Goal: Information Seeking & Learning: Understand process/instructions

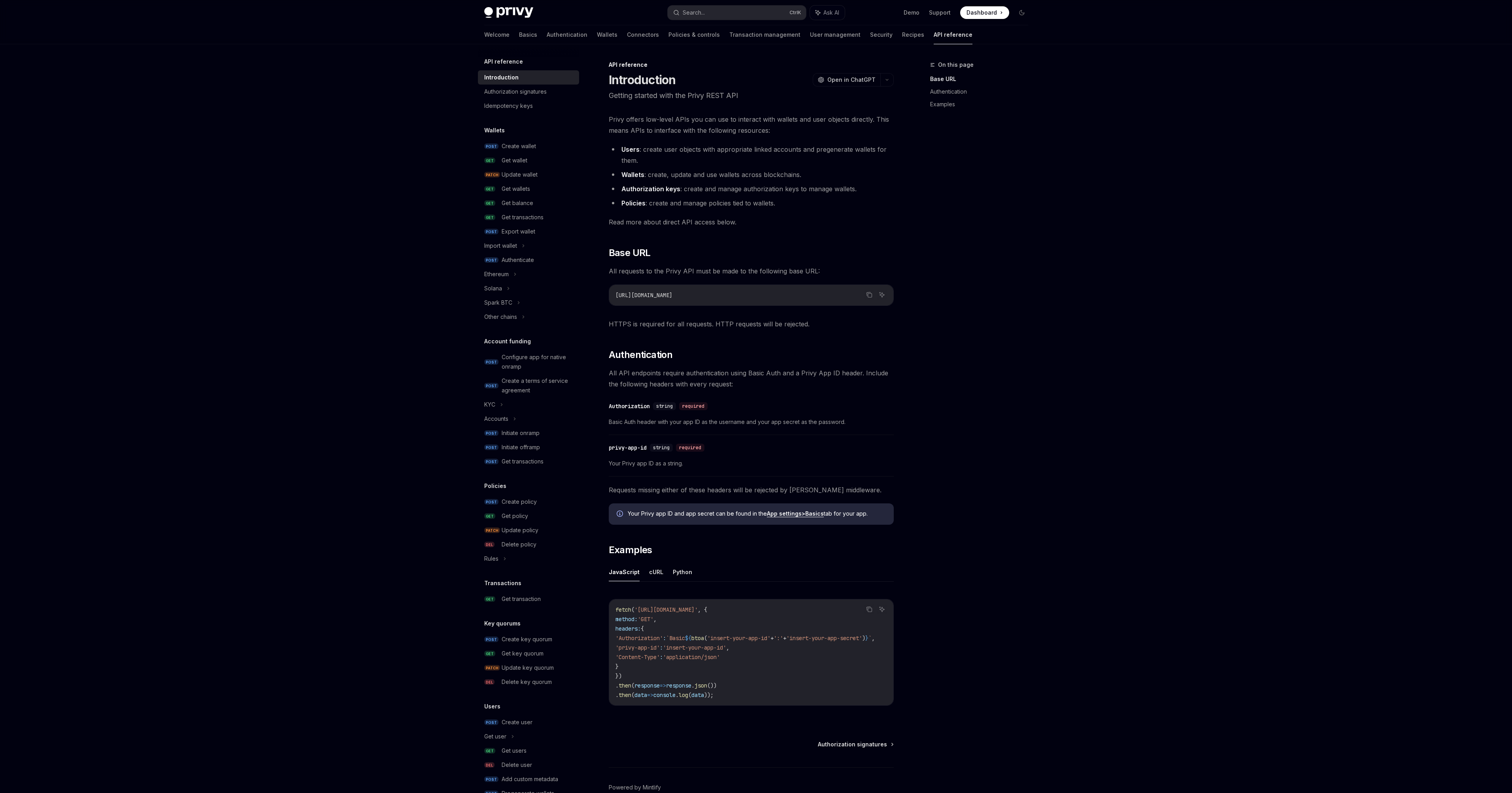
drag, startPoint x: 928, startPoint y: 246, endPoint x: 831, endPoint y: 217, distance: 101.2
click at [831, 217] on div "On this page Base URL Authentication Examples API reference Introduction OpenAI…" at bounding box center [756, 440] width 556 height 792
click at [649, 521] on button "cURL" at bounding box center [655, 572] width 14 height 18
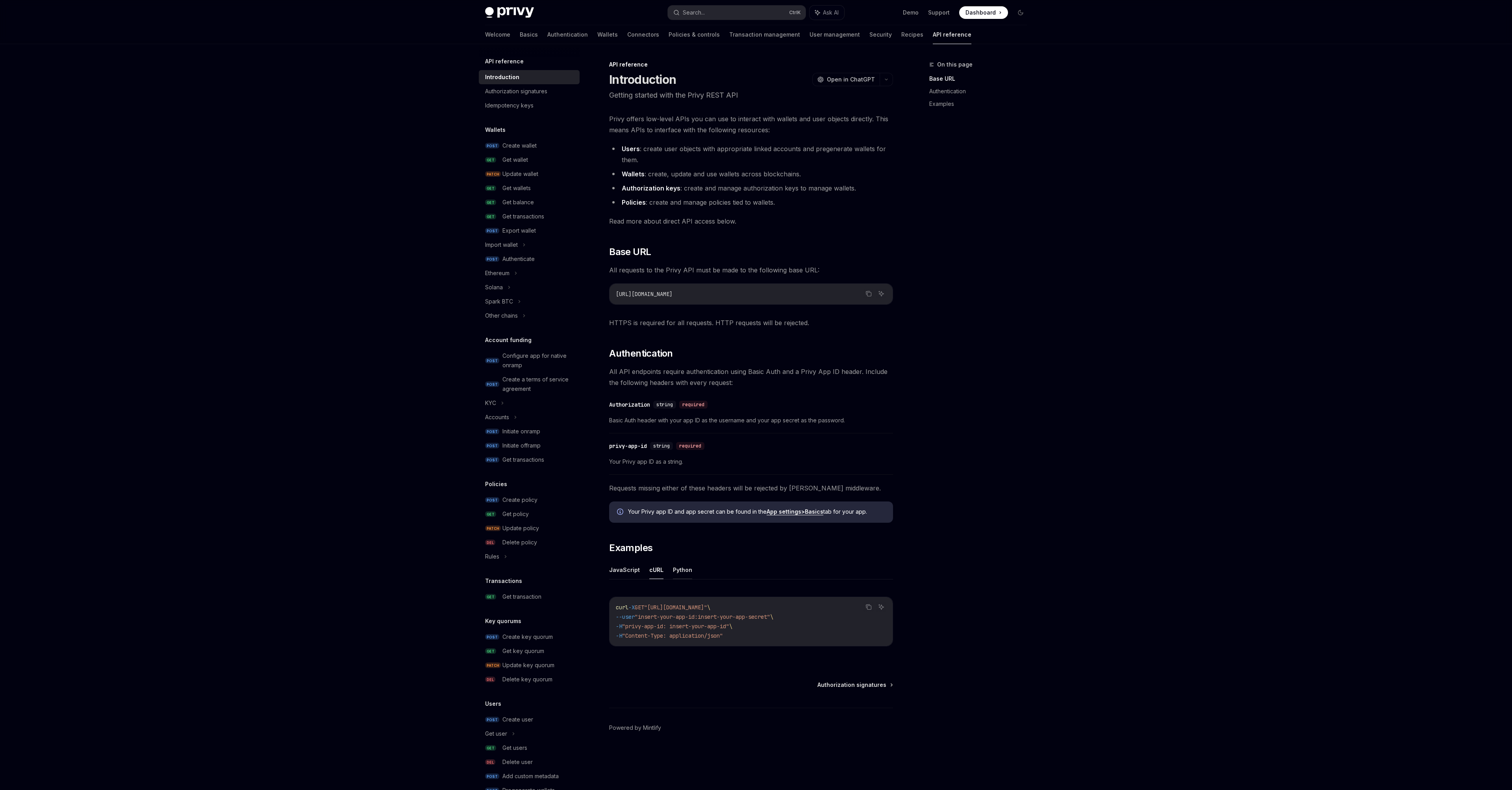
click at [685, 519] on button "Python" at bounding box center [682, 570] width 19 height 18
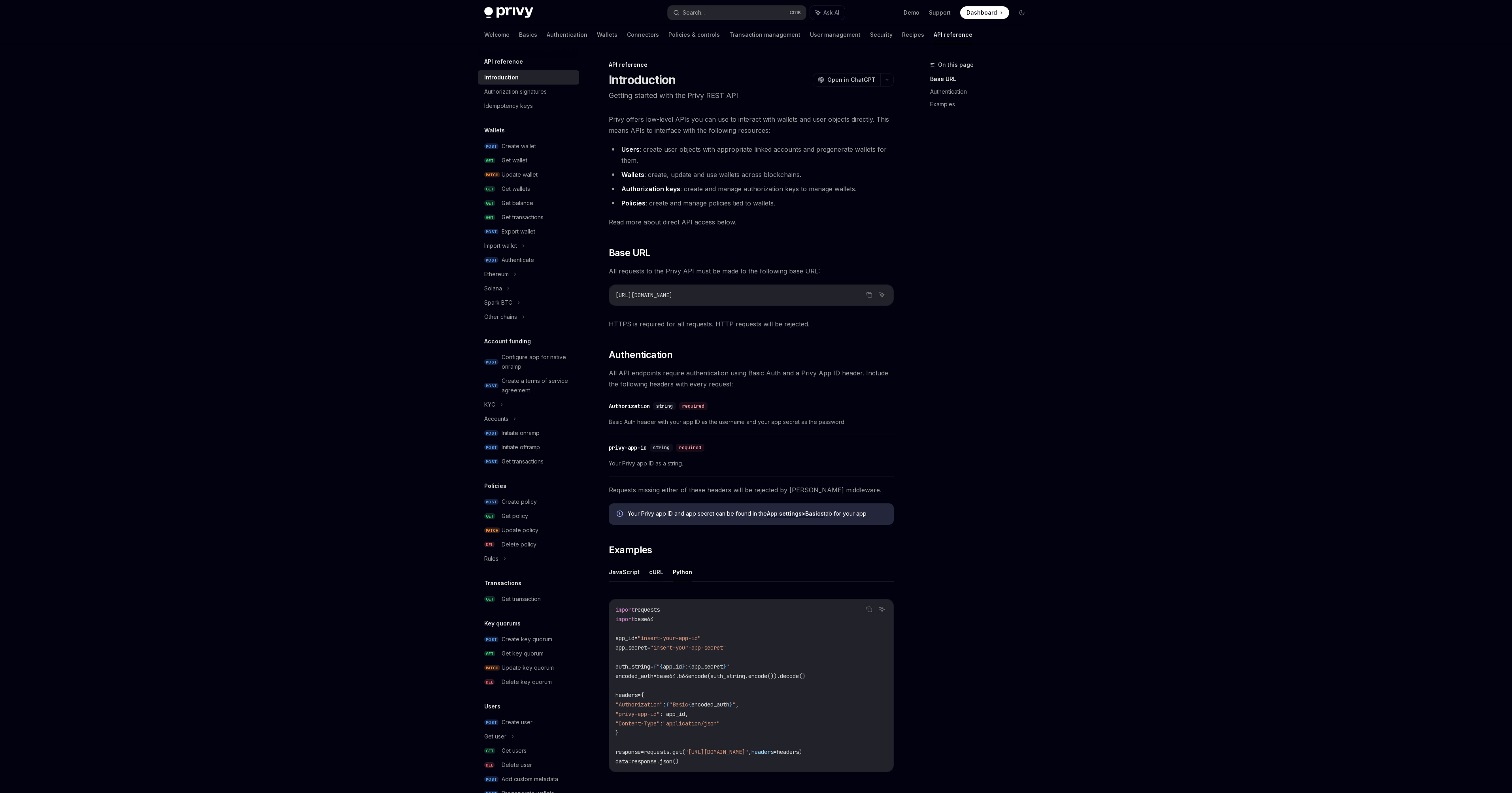
click at [657, 521] on button "cURL" at bounding box center [655, 572] width 14 height 18
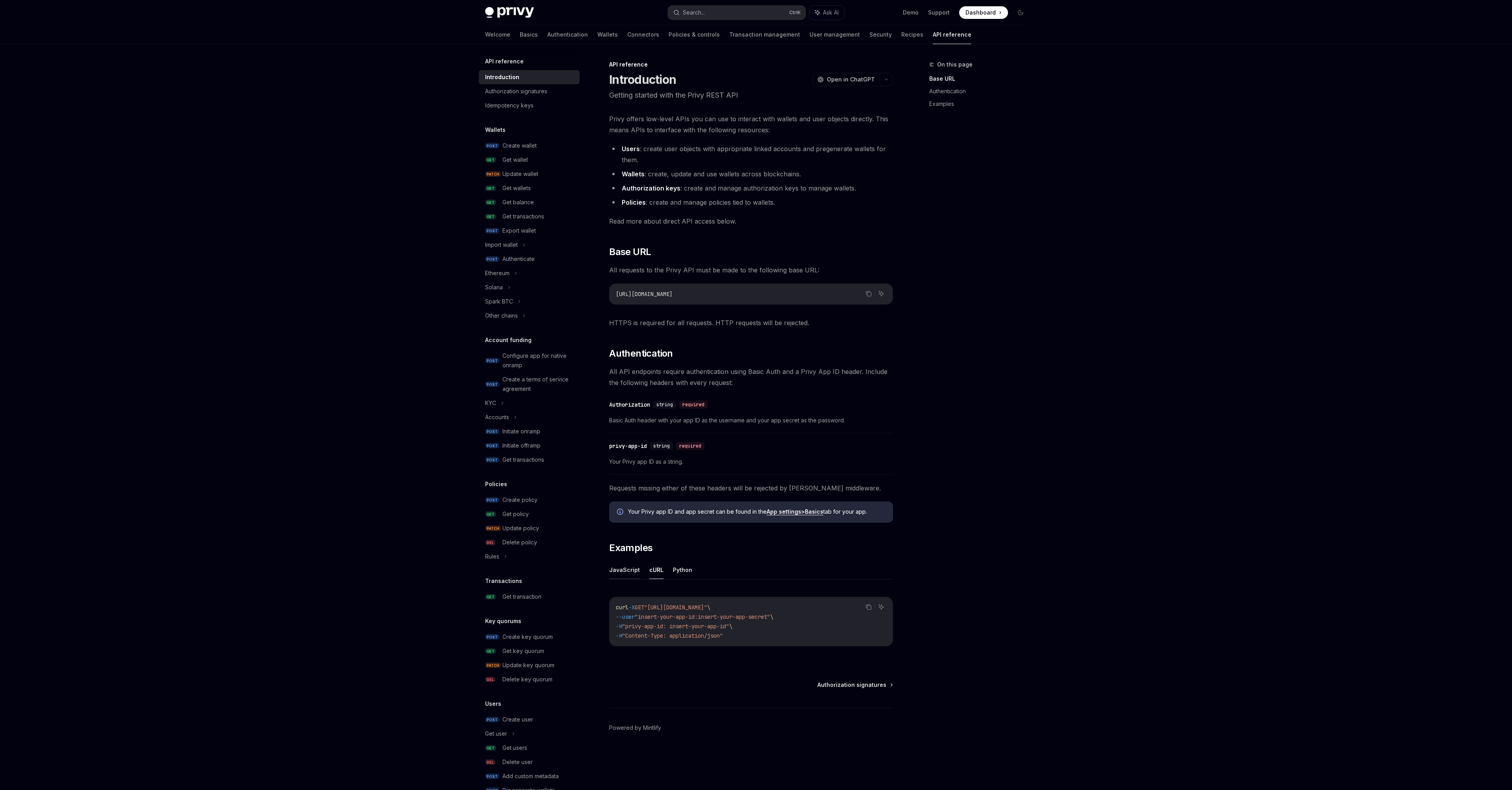
click at [626, 519] on button "JavaScript" at bounding box center [624, 570] width 30 height 18
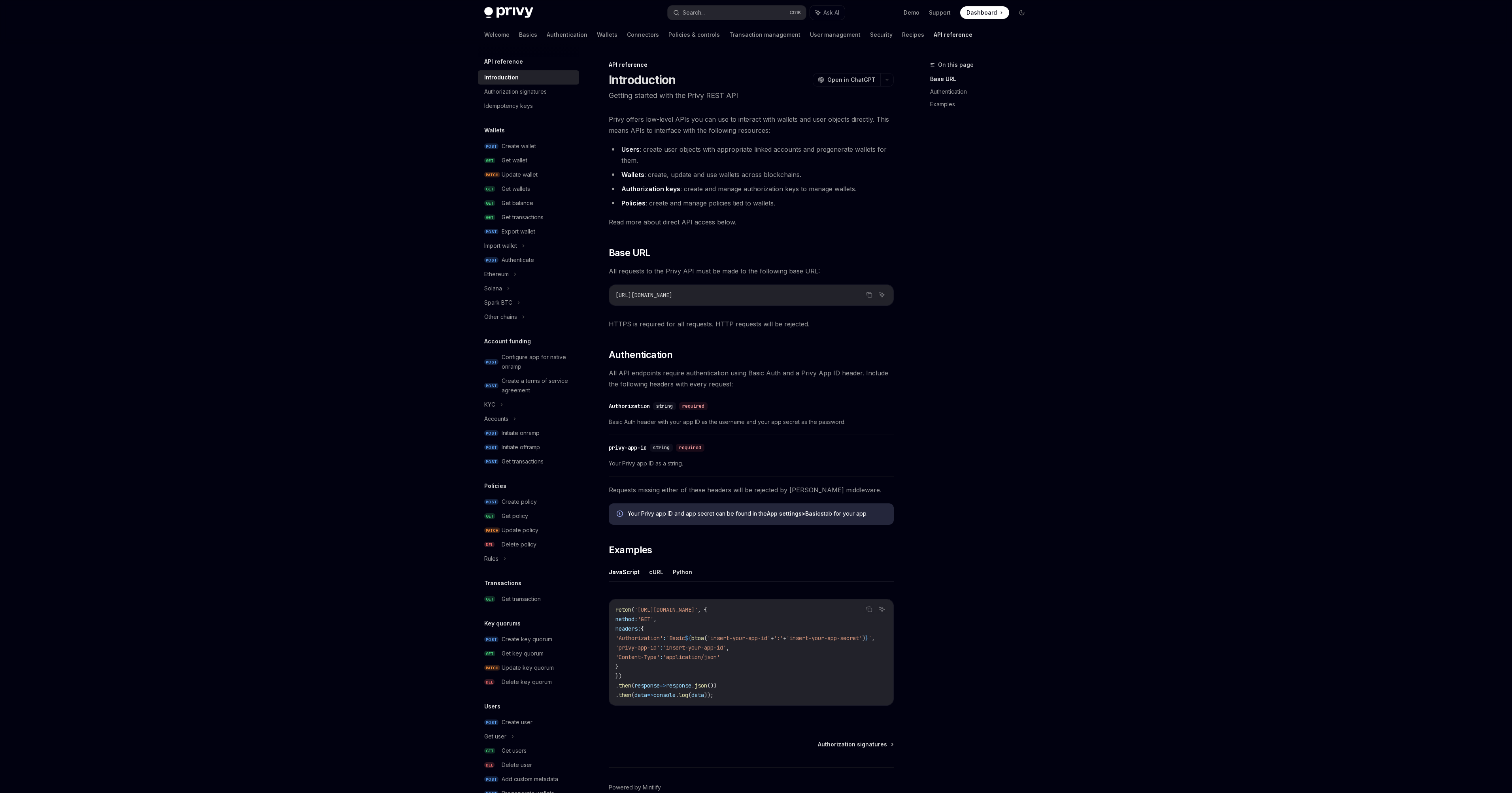
click at [655, 521] on button "cURL" at bounding box center [655, 572] width 14 height 18
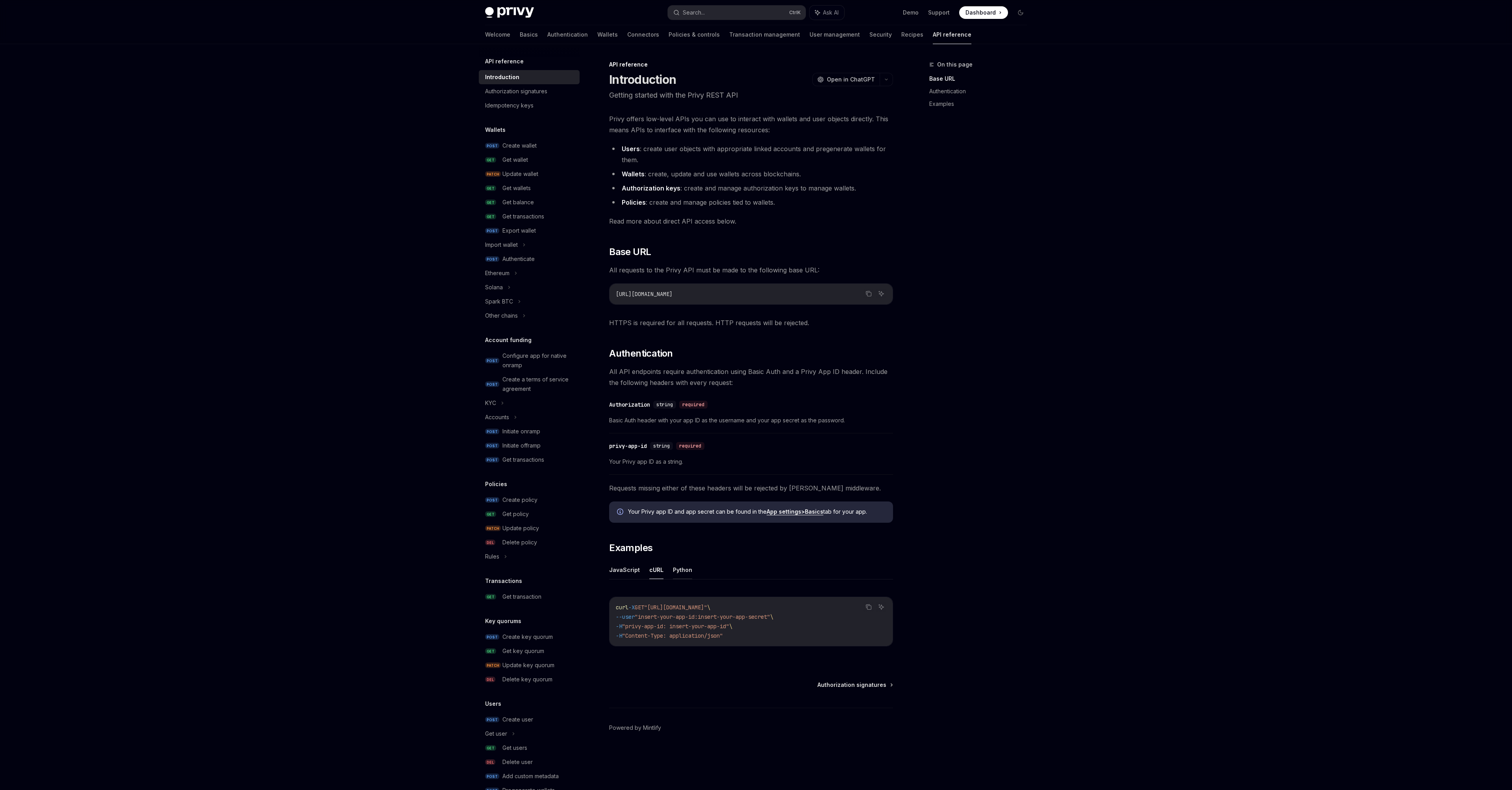
click at [677, 519] on button "Python" at bounding box center [682, 570] width 19 height 18
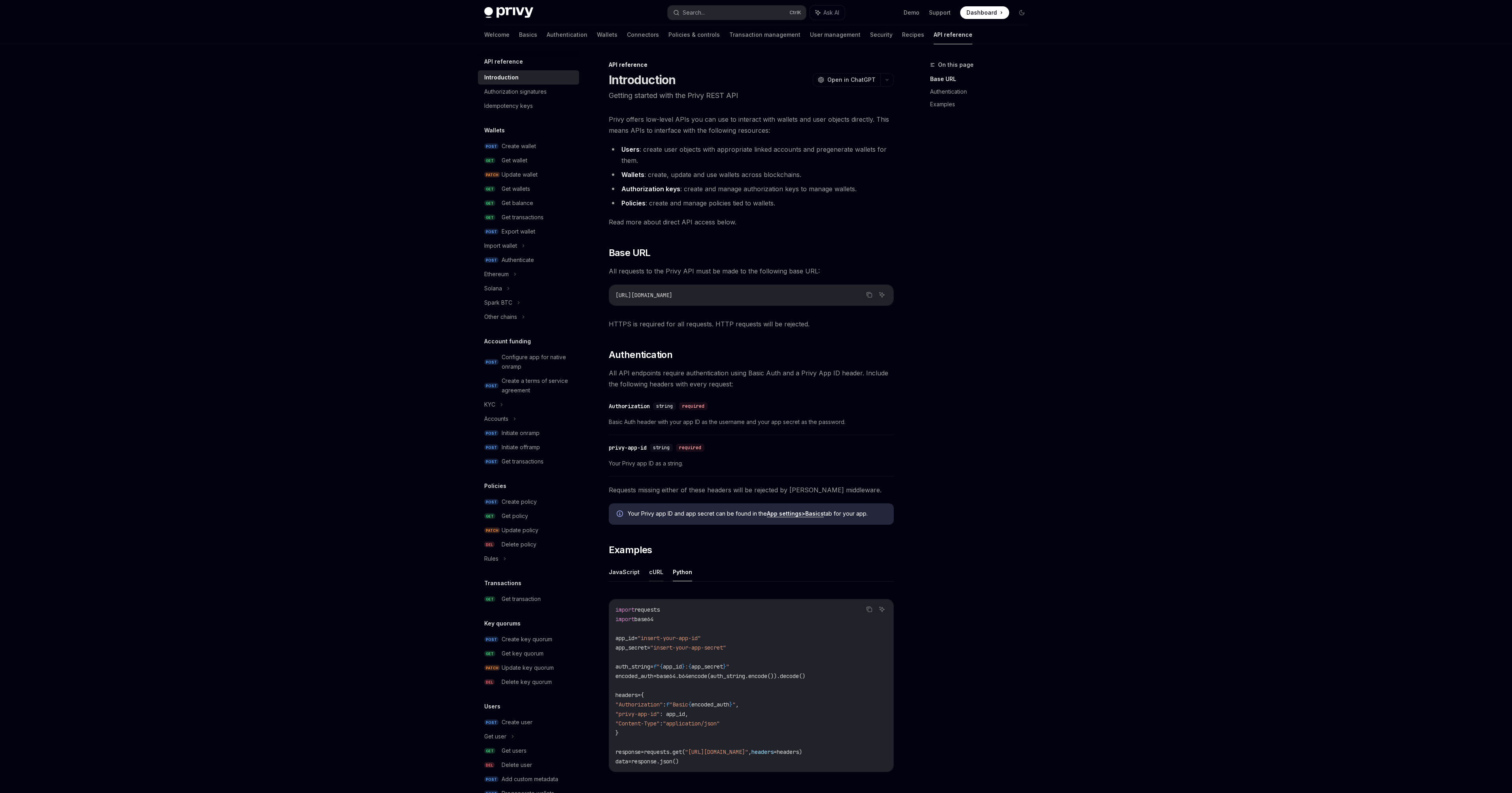
click at [660, 521] on button "cURL" at bounding box center [655, 572] width 14 height 18
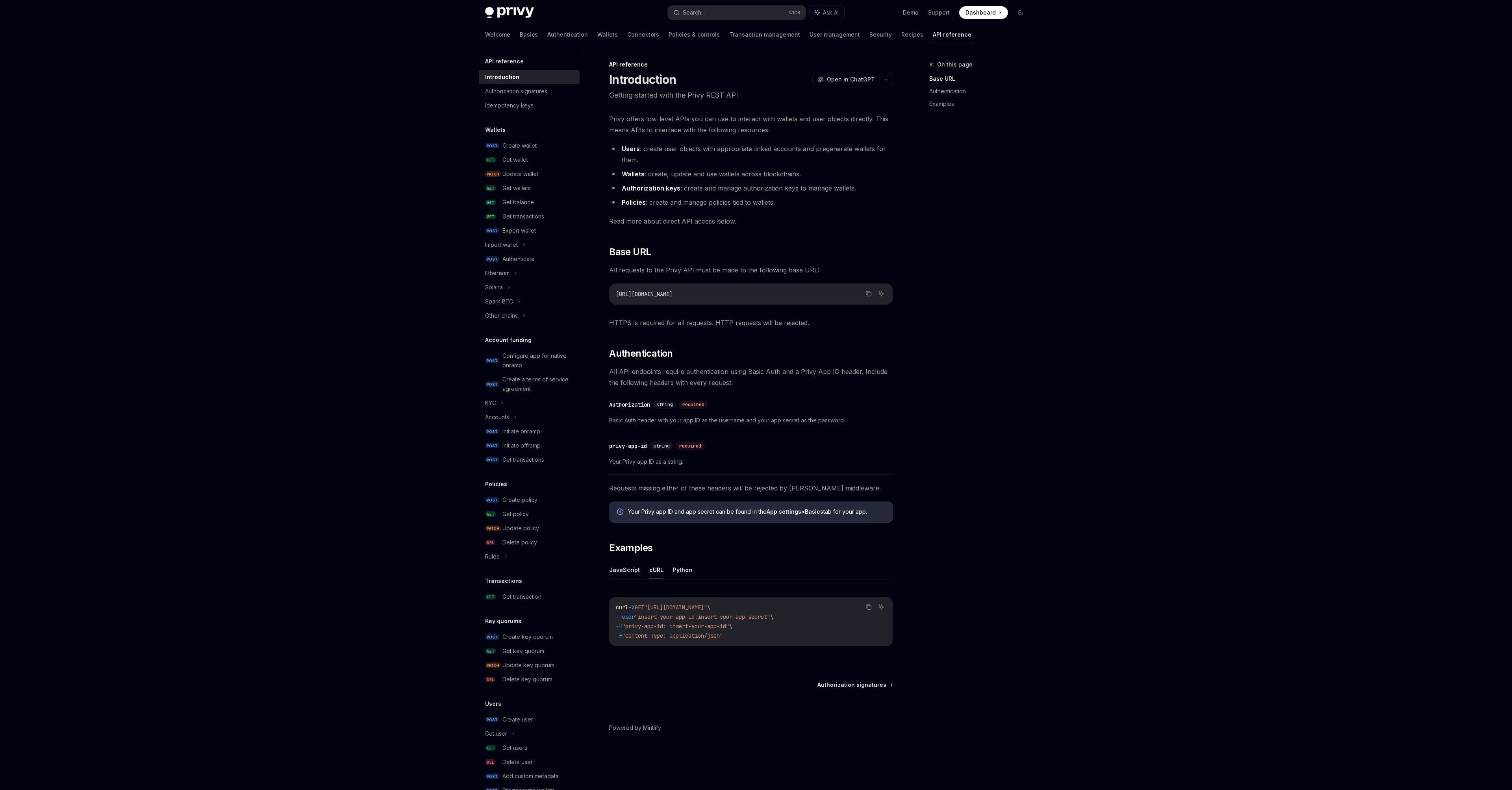
click at [610, 519] on button "JavaScript" at bounding box center [624, 570] width 30 height 18
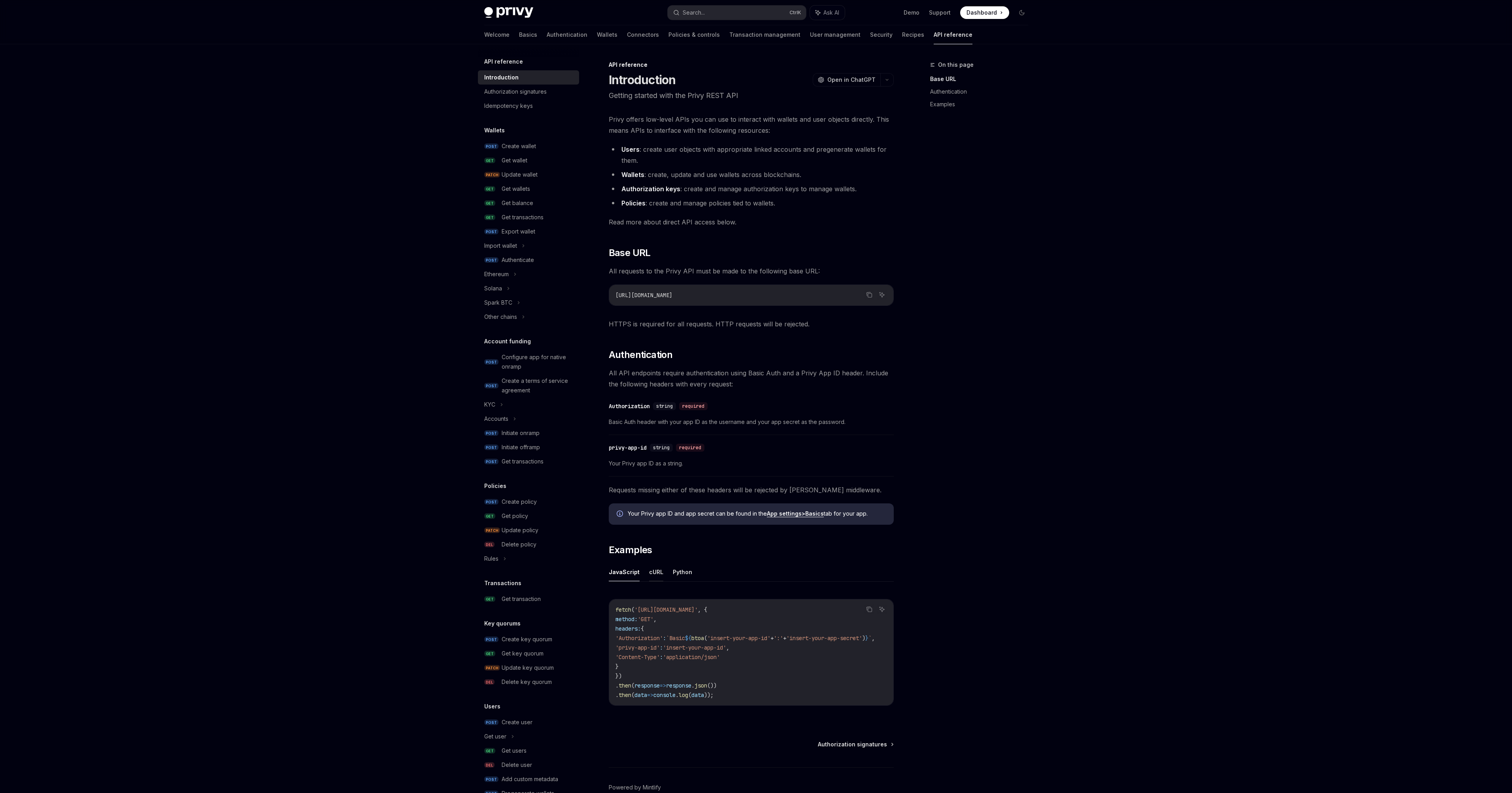
click at [652, 521] on button "cURL" at bounding box center [655, 572] width 14 height 18
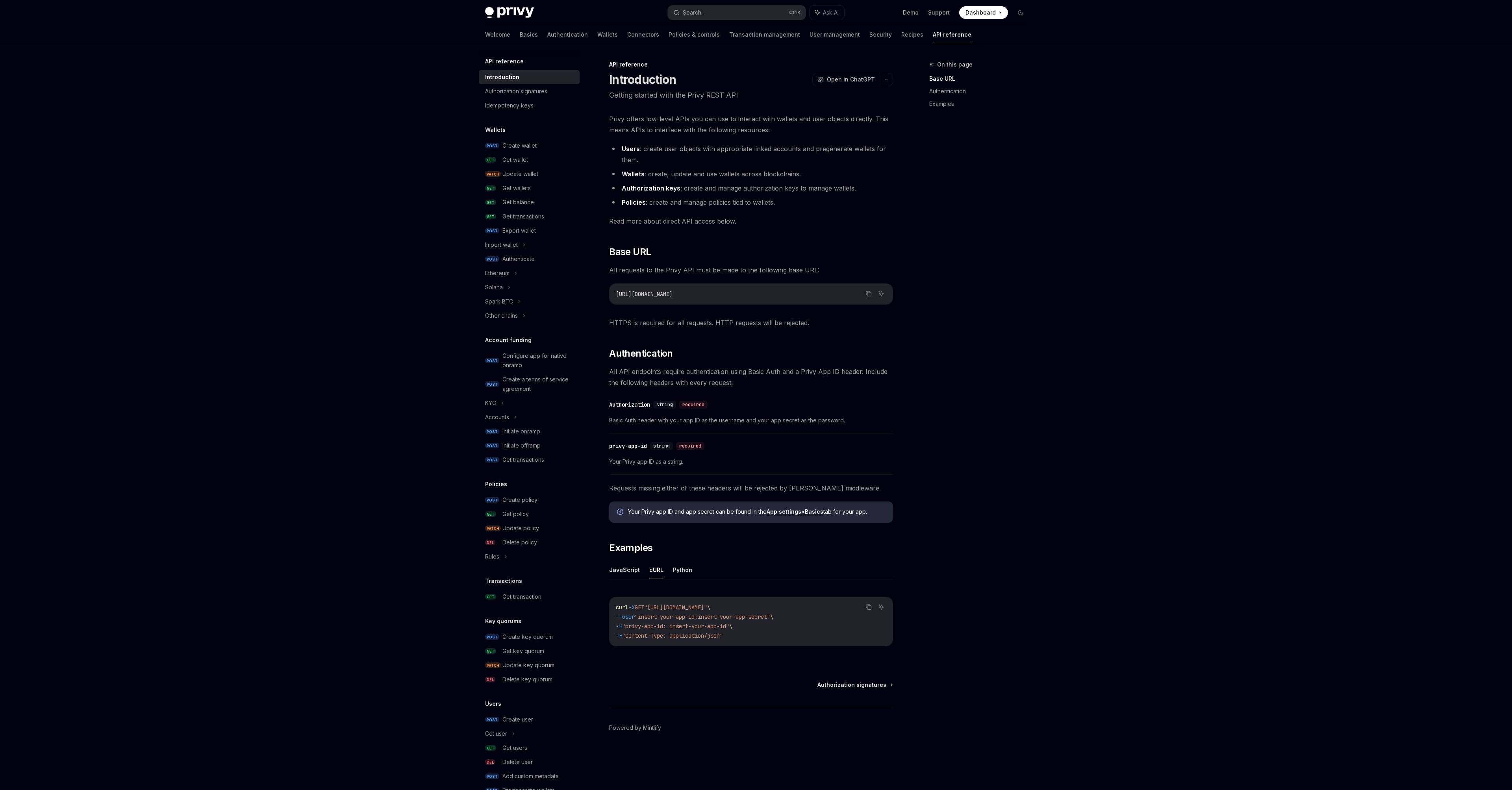
click at [682, 519] on button "Python" at bounding box center [682, 570] width 19 height 18
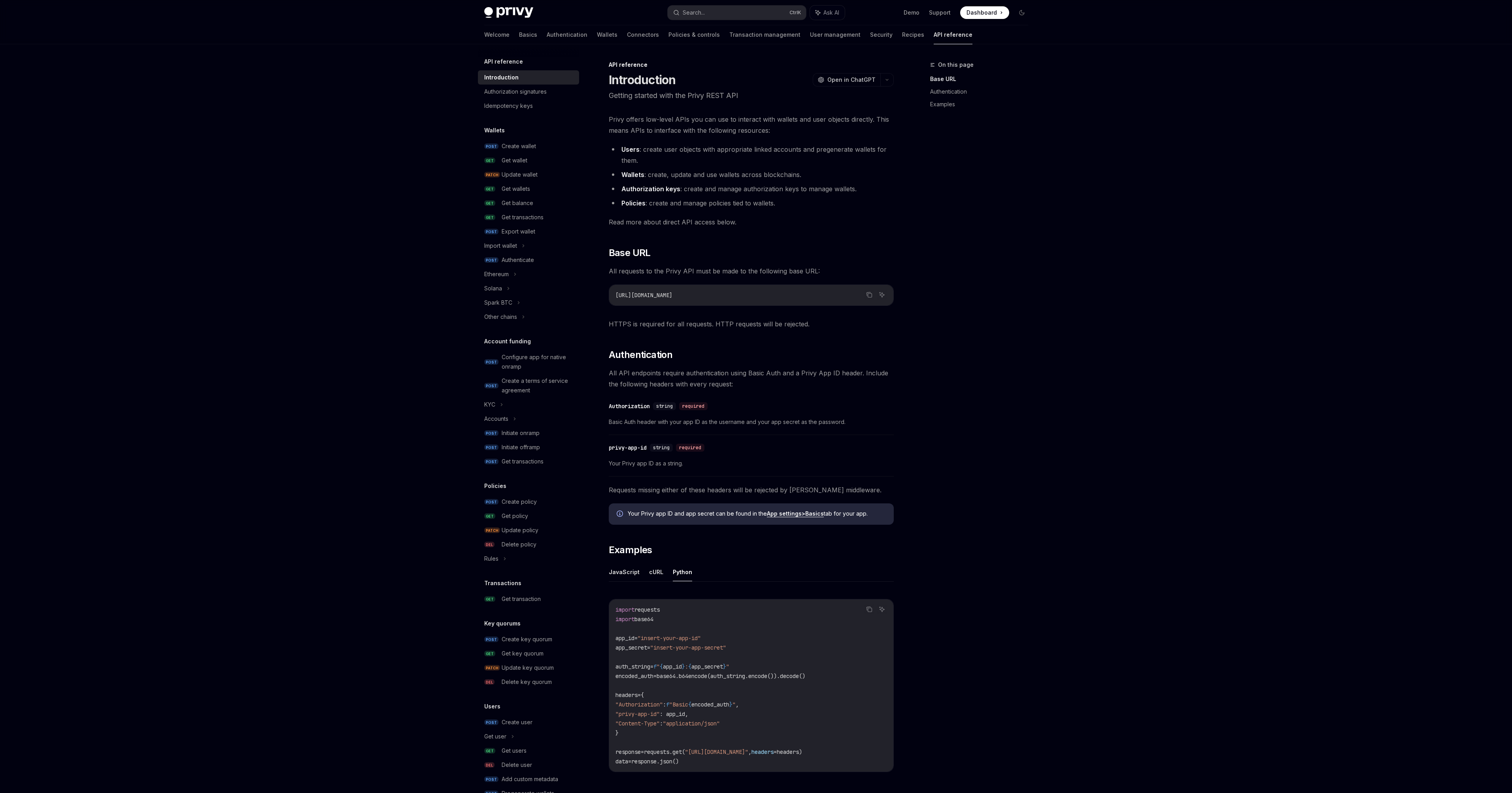
click at [677, 521] on button "Python" at bounding box center [682, 572] width 19 height 18
click at [649, 521] on button "cURL" at bounding box center [655, 572] width 14 height 18
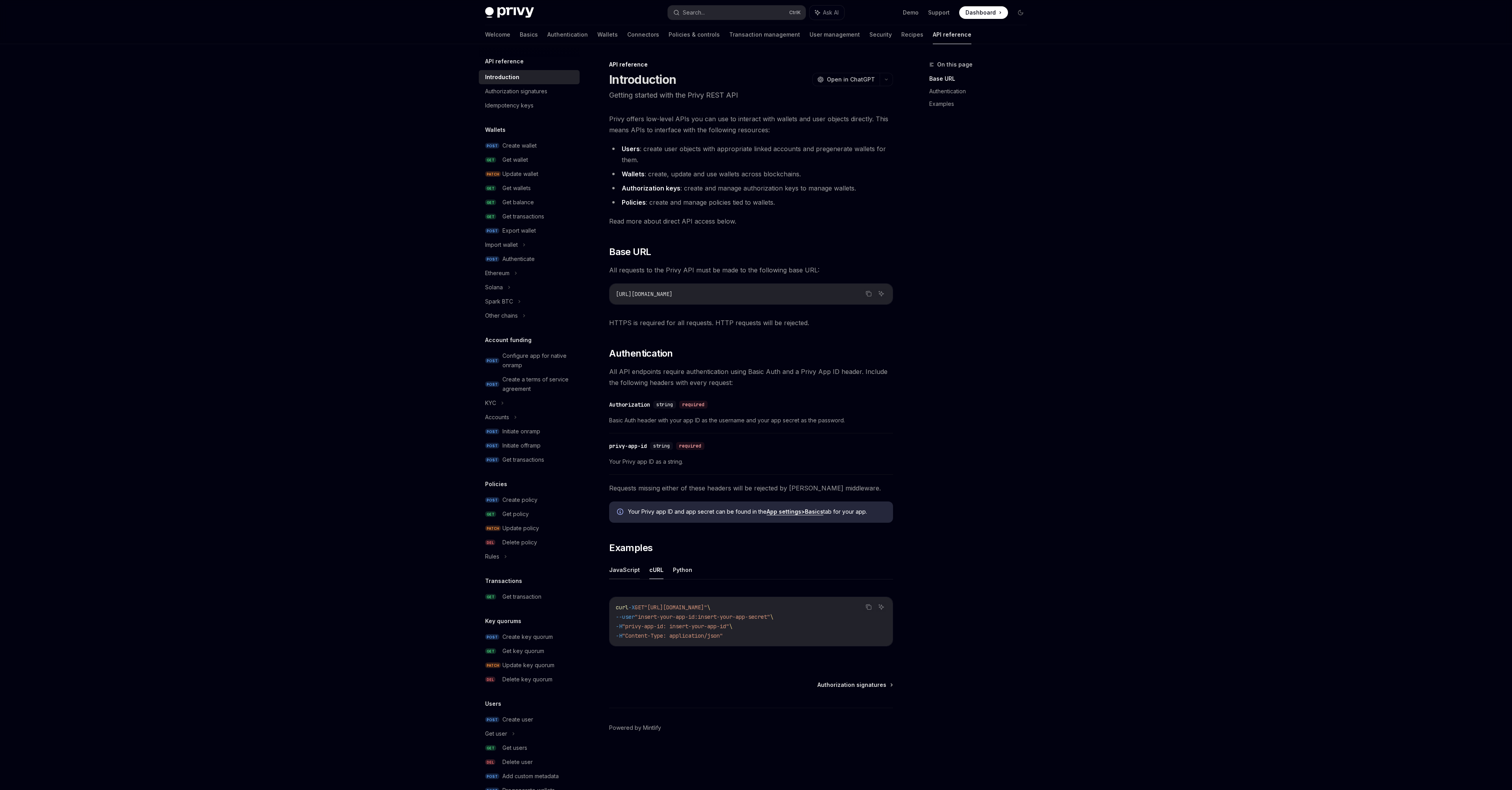
click at [616, 519] on button "JavaScript" at bounding box center [624, 570] width 30 height 18
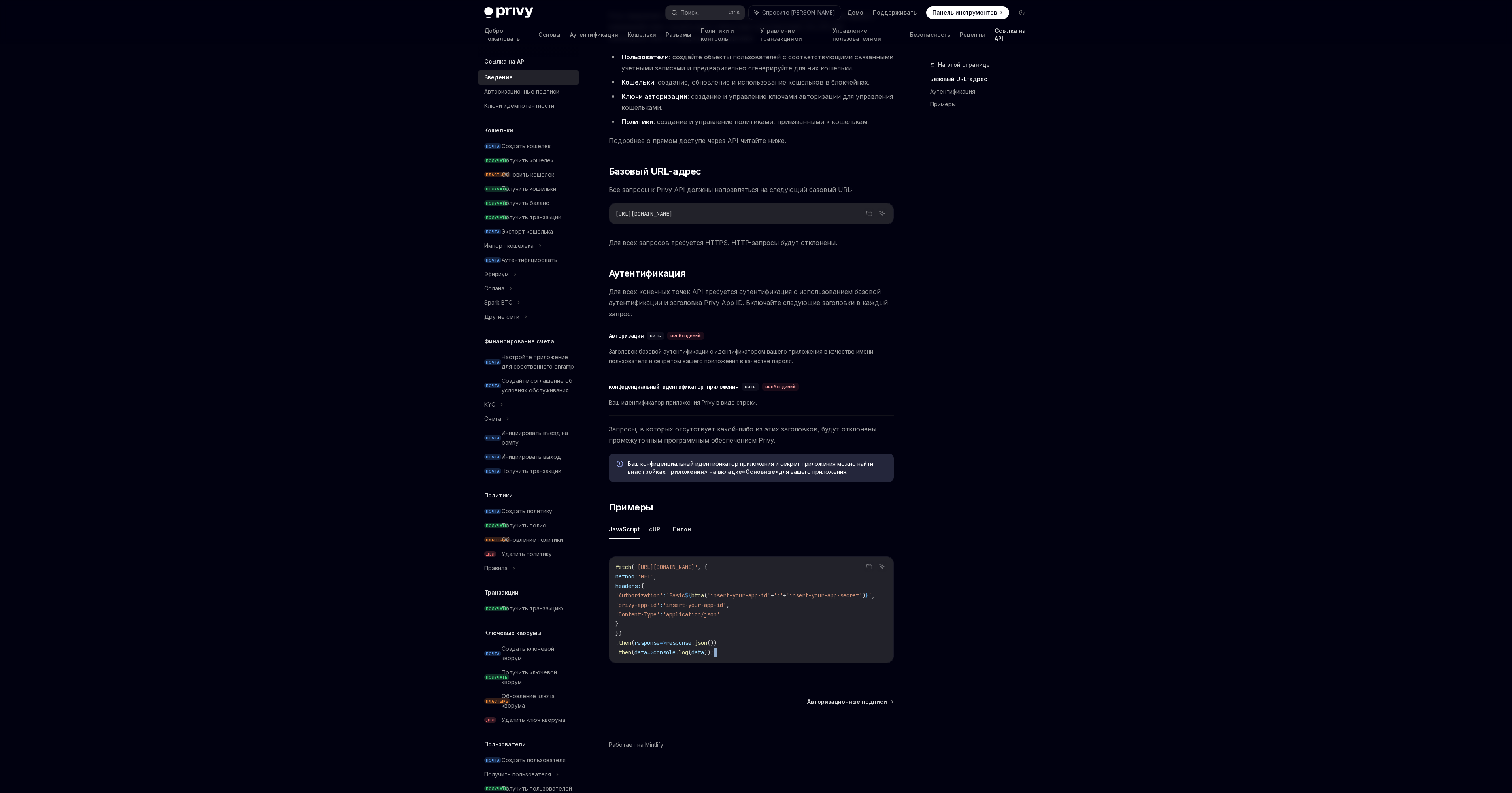
drag, startPoint x: 600, startPoint y: 653, endPoint x: 730, endPoint y: 694, distance: 136.3
click at [730, 521] on div "Ссылка на API Введение OpenAI Открыть в ChatGPT Начало работы с Privy REST API …" at bounding box center [677, 374] width 436 height 836
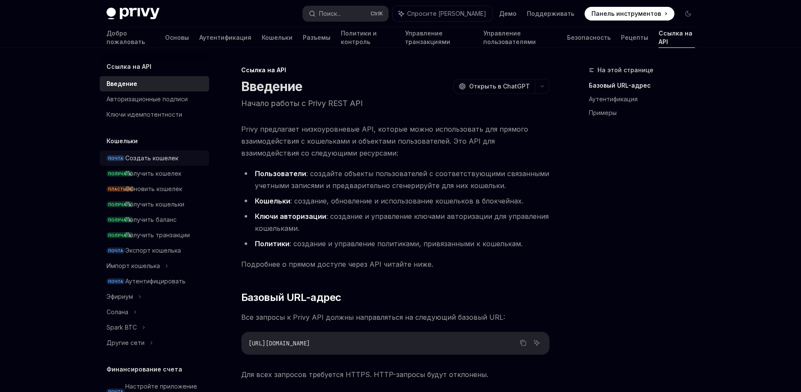
click at [151, 157] on font "Создать кошелек" at bounding box center [151, 157] width 53 height 7
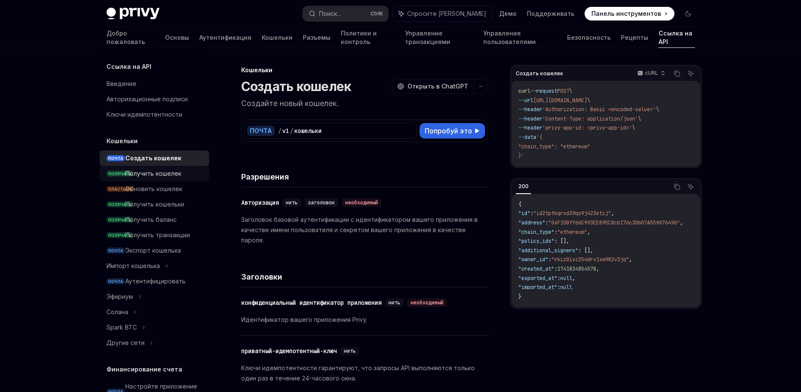
click at [150, 174] on font "Получить кошелек" at bounding box center [153, 173] width 56 height 7
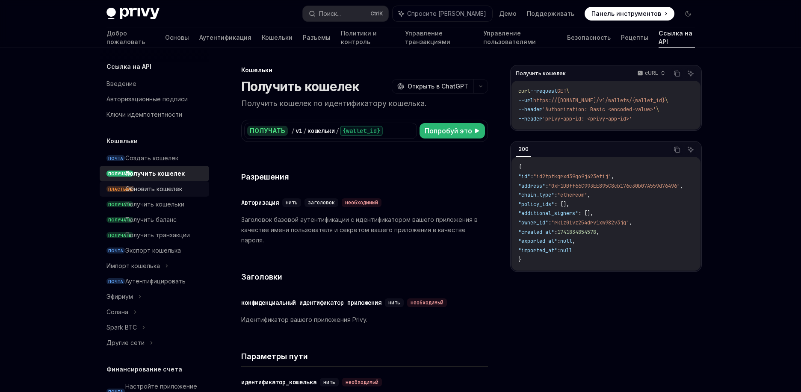
click at [154, 191] on font "Обновить кошелек" at bounding box center [153, 188] width 57 height 7
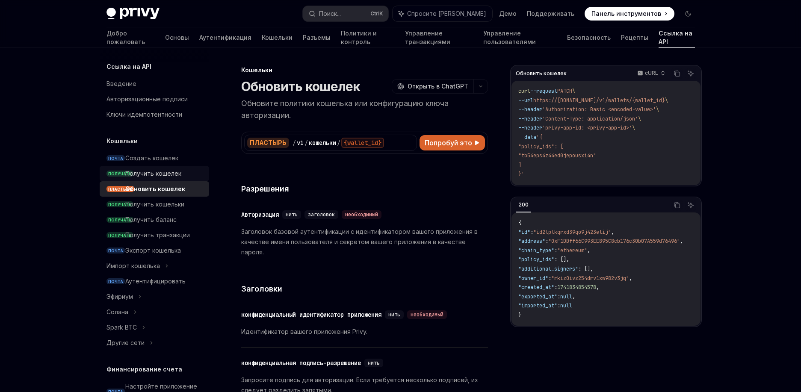
click at [154, 177] on font "Получить кошелек" at bounding box center [153, 173] width 56 height 7
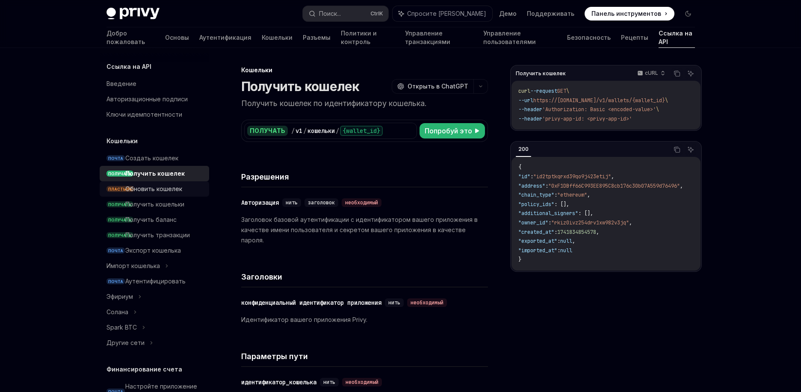
click at [155, 188] on font "Обновить кошелек" at bounding box center [153, 188] width 57 height 7
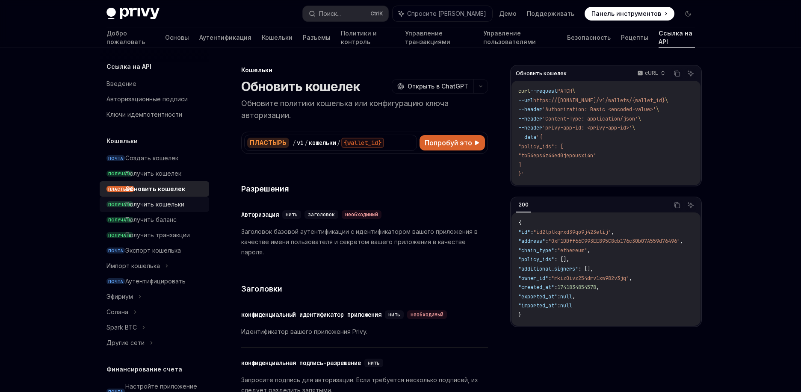
click at [155, 202] on font "Получить кошельки" at bounding box center [154, 204] width 59 height 7
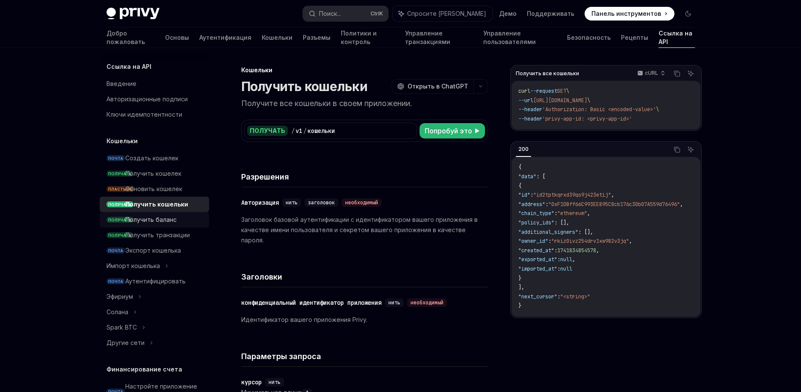
click at [163, 222] on font "Получить баланс" at bounding box center [150, 219] width 51 height 7
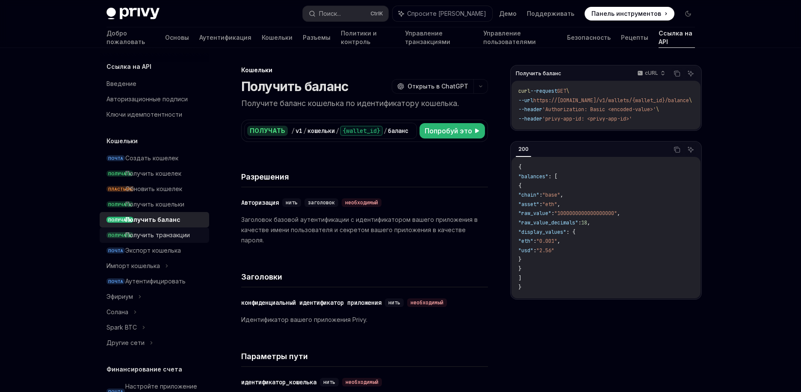
click at [160, 237] on font "Получить транзакции" at bounding box center [157, 234] width 65 height 7
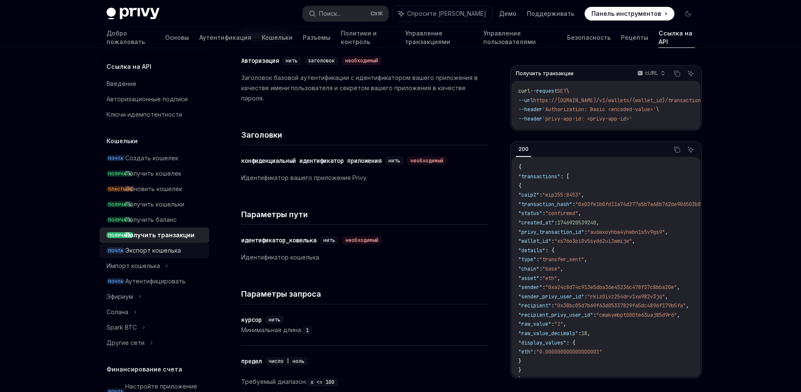
click at [160, 255] on div "Экспорт кошелька" at bounding box center [153, 250] width 56 height 10
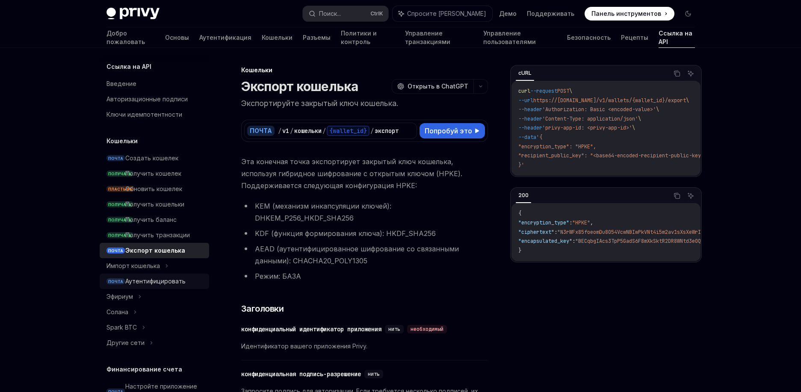
click at [130, 288] on link "ПОЧТА Аутентифицировать" at bounding box center [154, 281] width 109 height 15
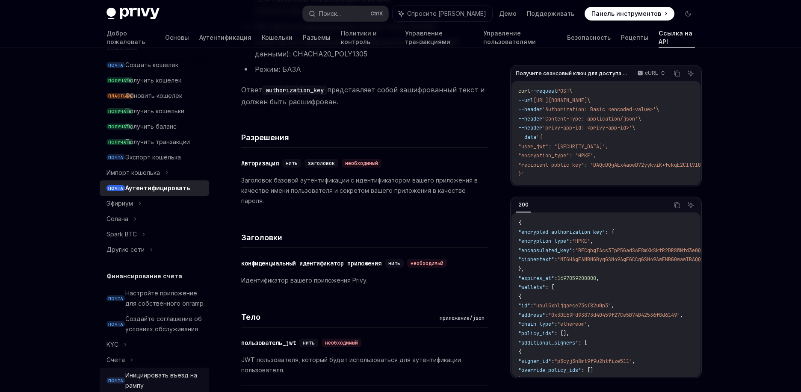
scroll to position [205, 0]
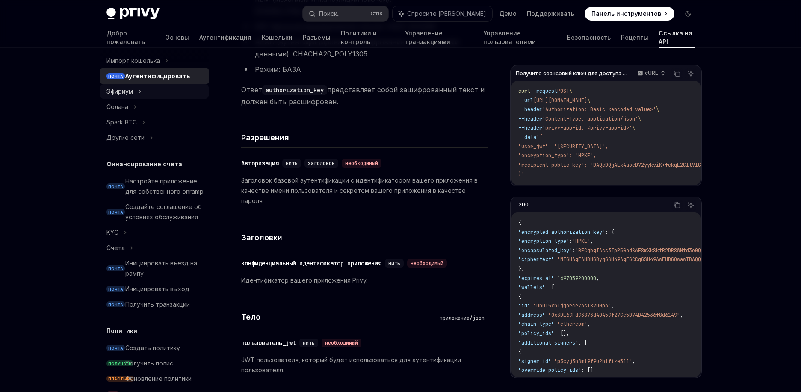
click at [138, 89] on div "Эфириум" at bounding box center [154, 91] width 109 height 15
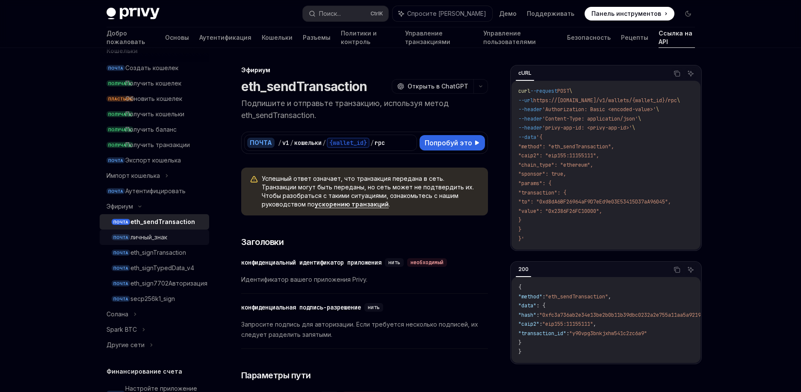
scroll to position [51, 0]
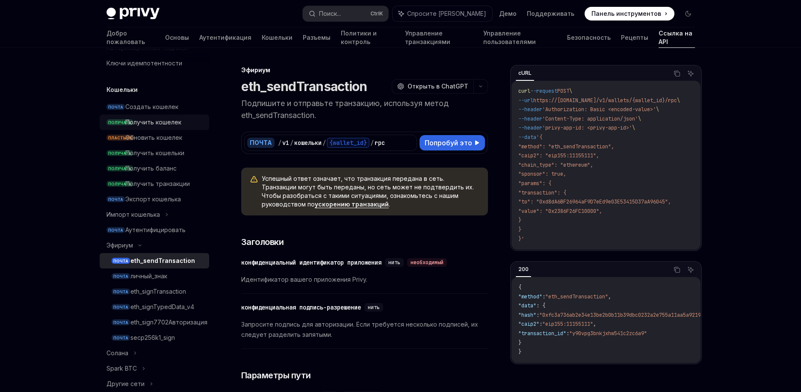
click at [131, 120] on font "Получить кошелек" at bounding box center [153, 121] width 56 height 7
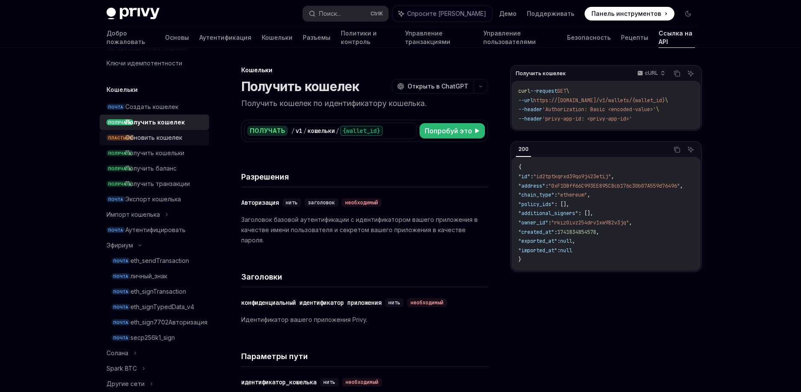
click at [136, 144] on link "ПЛАСТЫРЬ Обновить кошелек" at bounding box center [154, 137] width 109 height 15
type textarea "*"
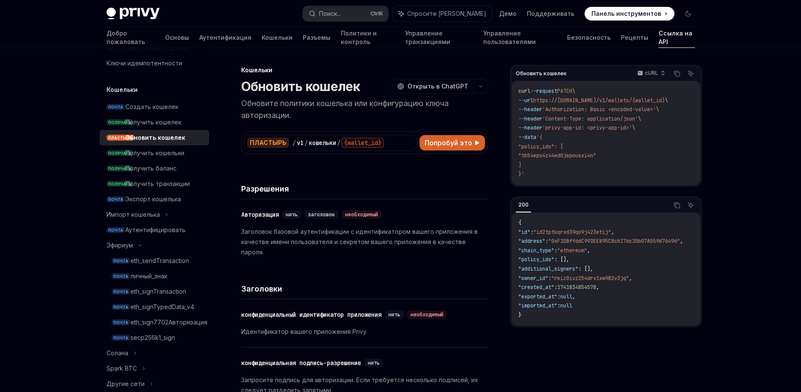
drag, startPoint x: 598, startPoint y: 311, endPoint x: 582, endPoint y: 305, distance: 17.6
click at [582, 305] on code "{ "id" : "id2tptkqrxd39qo9j423etij" , "address" : "0xF1DBff66C993EE895C8cb176c3…" at bounding box center [610, 270] width 185 height 102
